Goal: Task Accomplishment & Management: Manage account settings

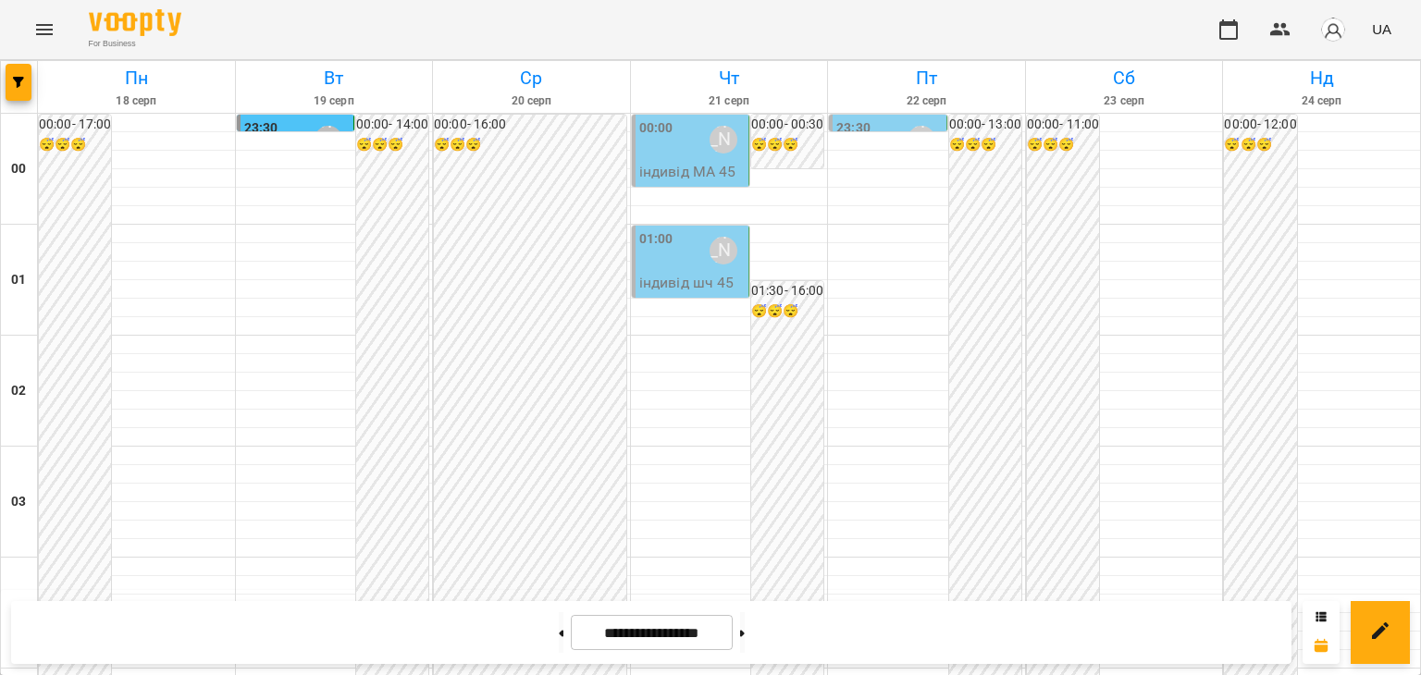
scroll to position [2186, 0]
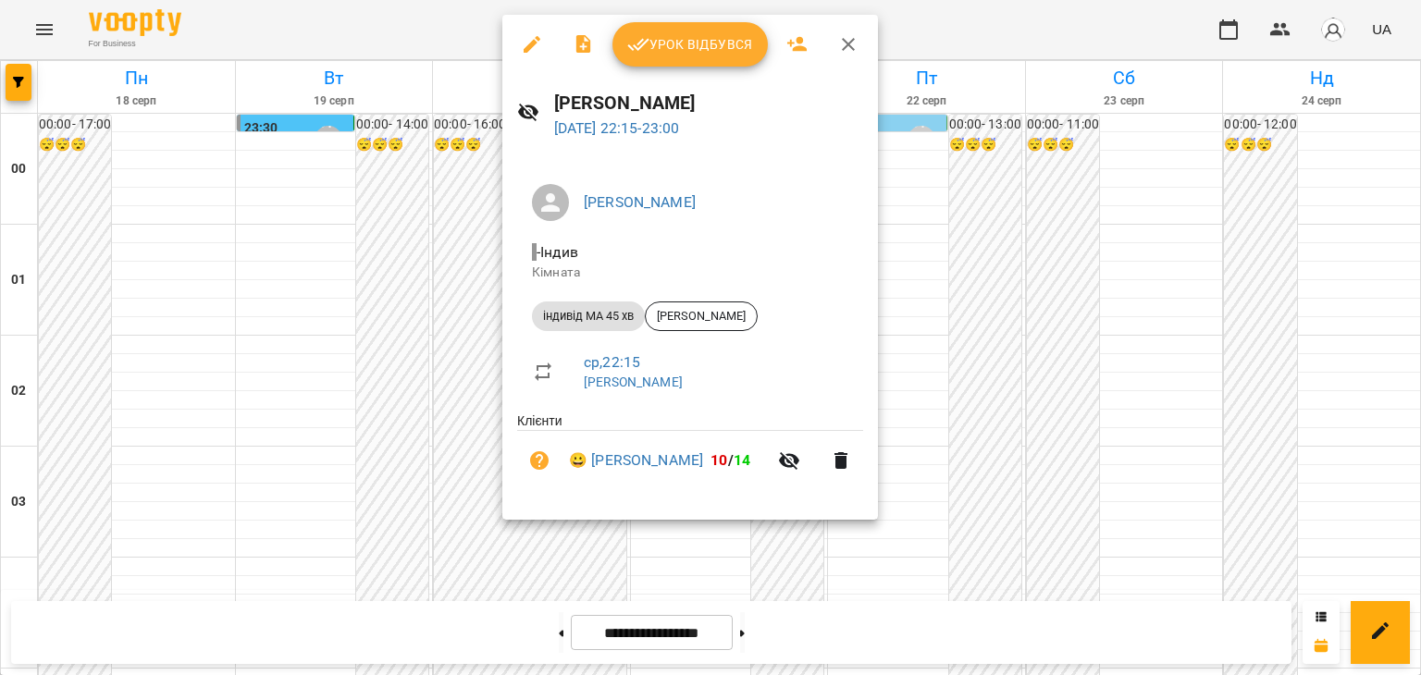
click at [712, 43] on span "Урок відбувся" at bounding box center [690, 44] width 126 height 22
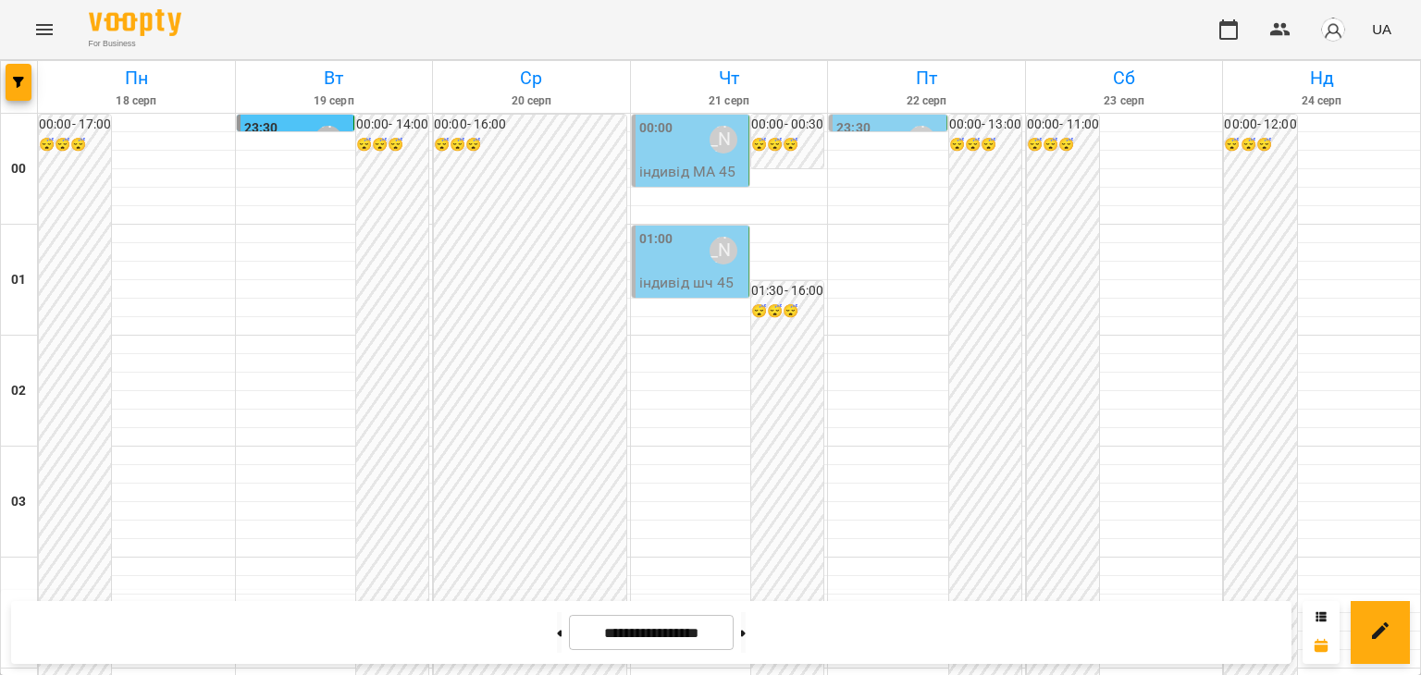
scroll to position [2186, 0]
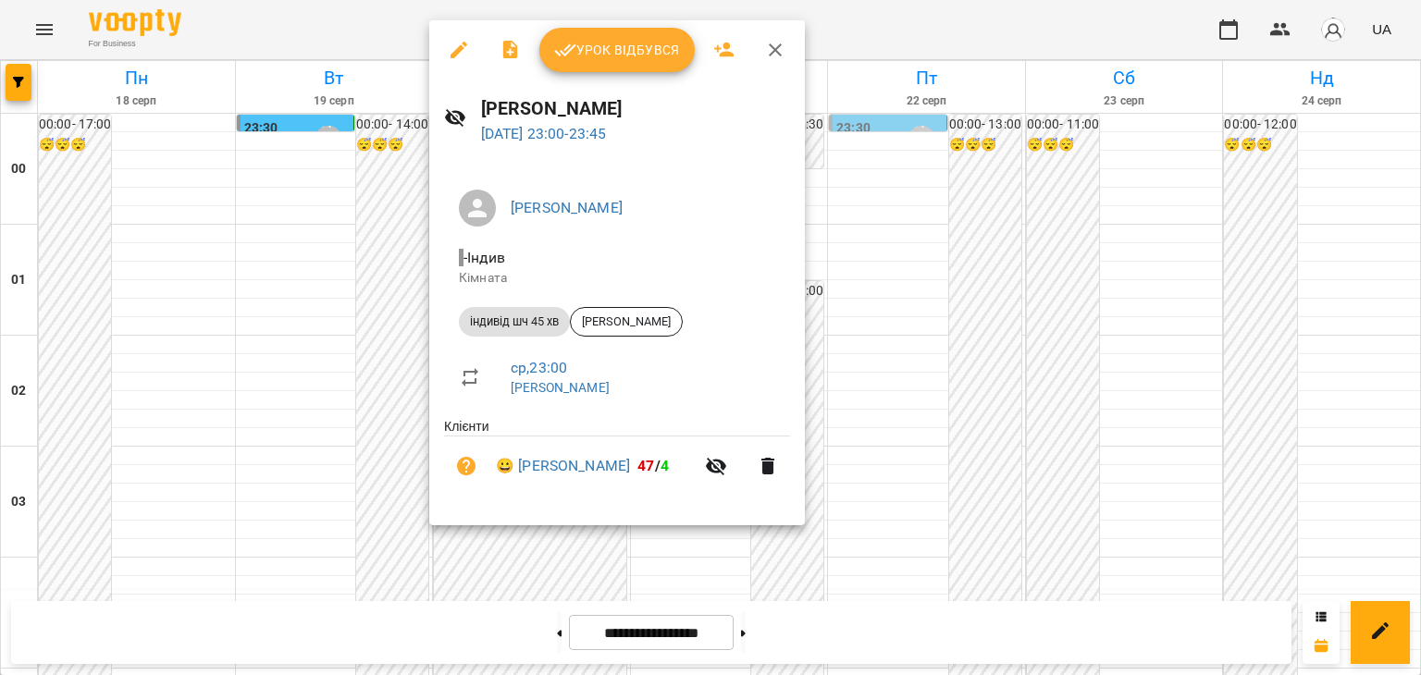
click at [626, 45] on span "Урок відбувся" at bounding box center [617, 50] width 126 height 22
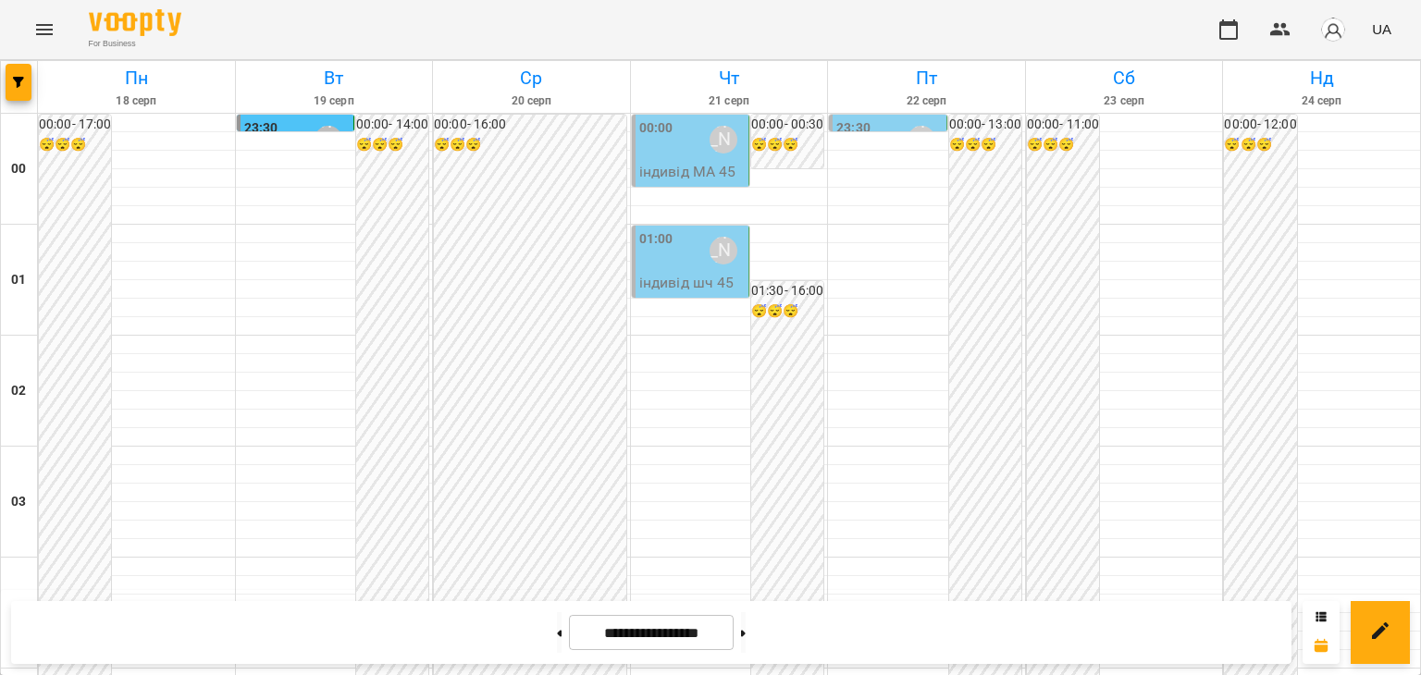
click at [666, 146] on div "00:00 [PERSON_NAME]" at bounding box center [691, 139] width 105 height 43
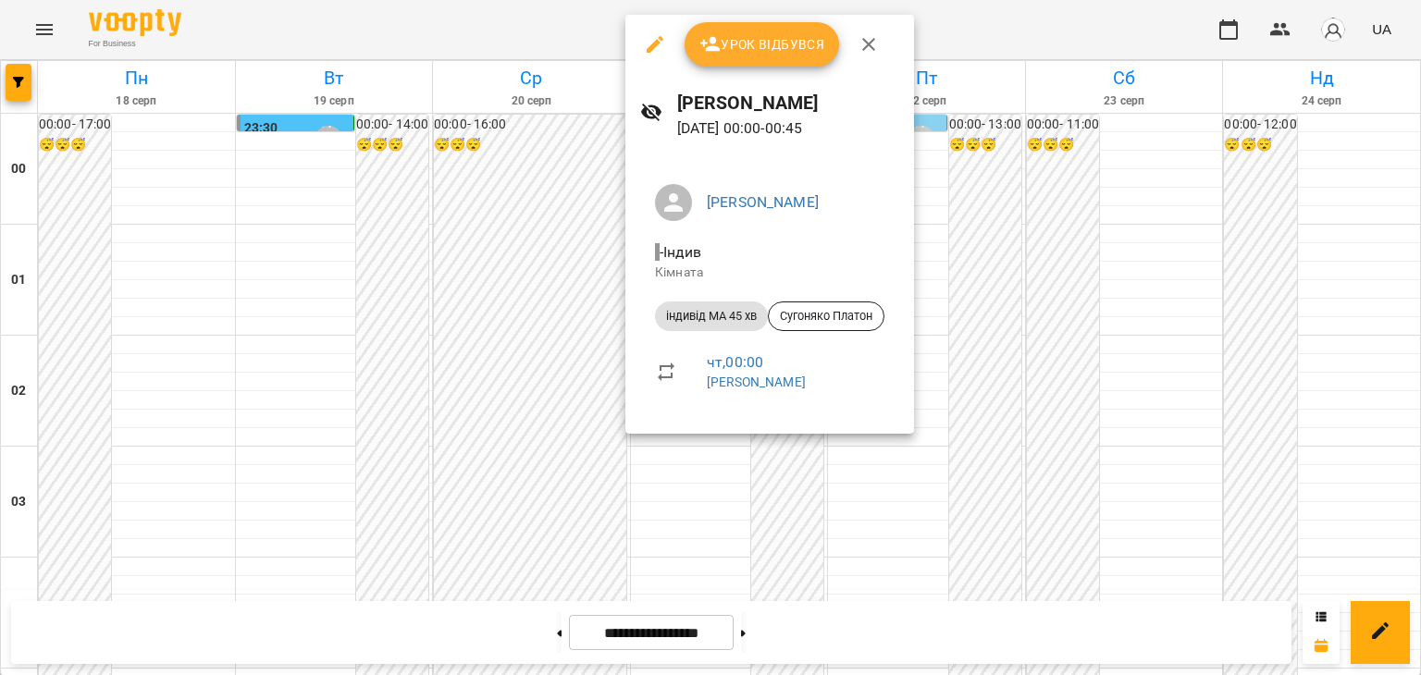
click at [782, 42] on span "Урок відбувся" at bounding box center [762, 44] width 126 height 22
